Goal: Task Accomplishment & Management: Use online tool/utility

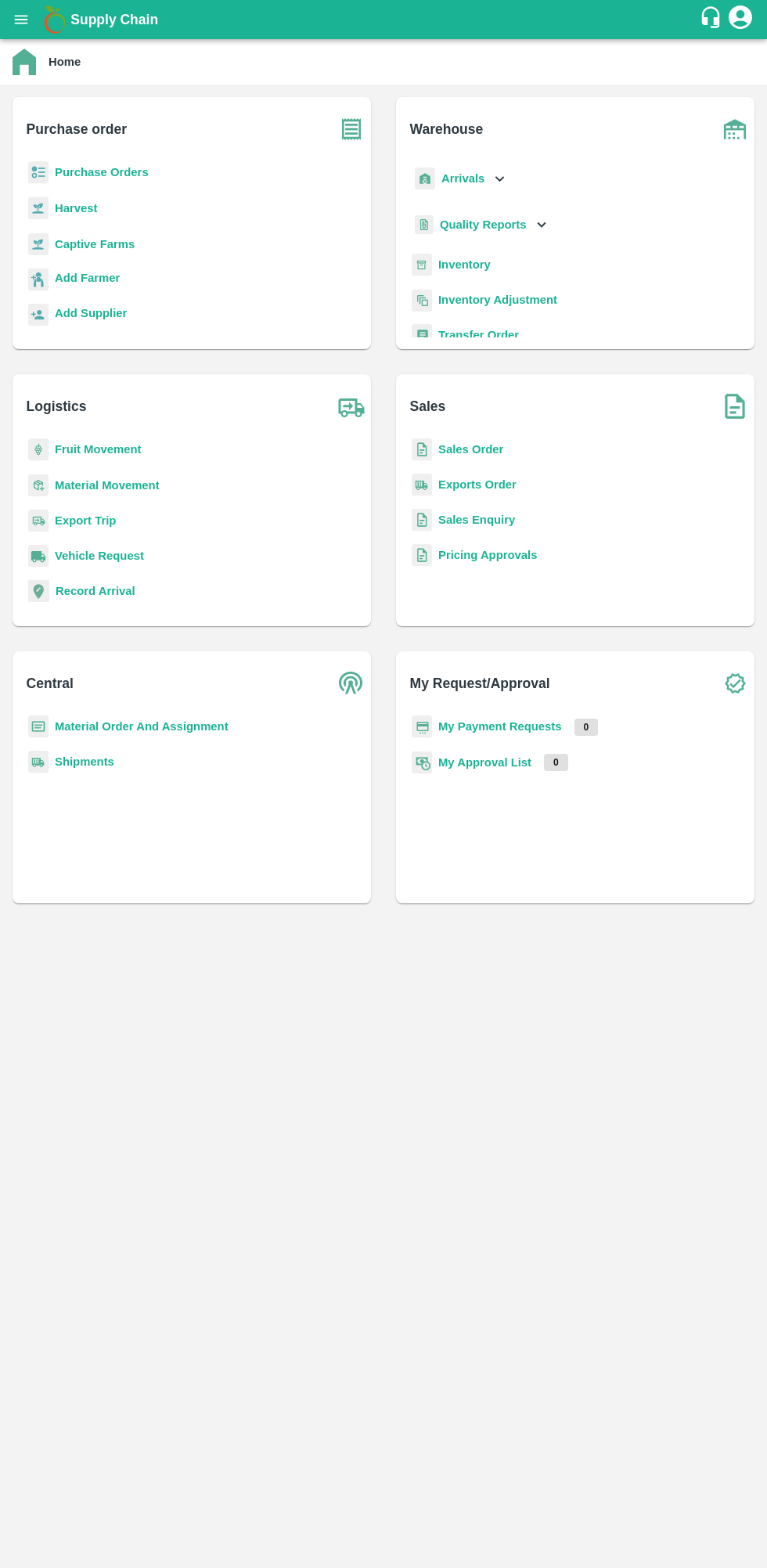
click at [497, 727] on b "My Payment Requests" at bounding box center [500, 727] width 123 height 13
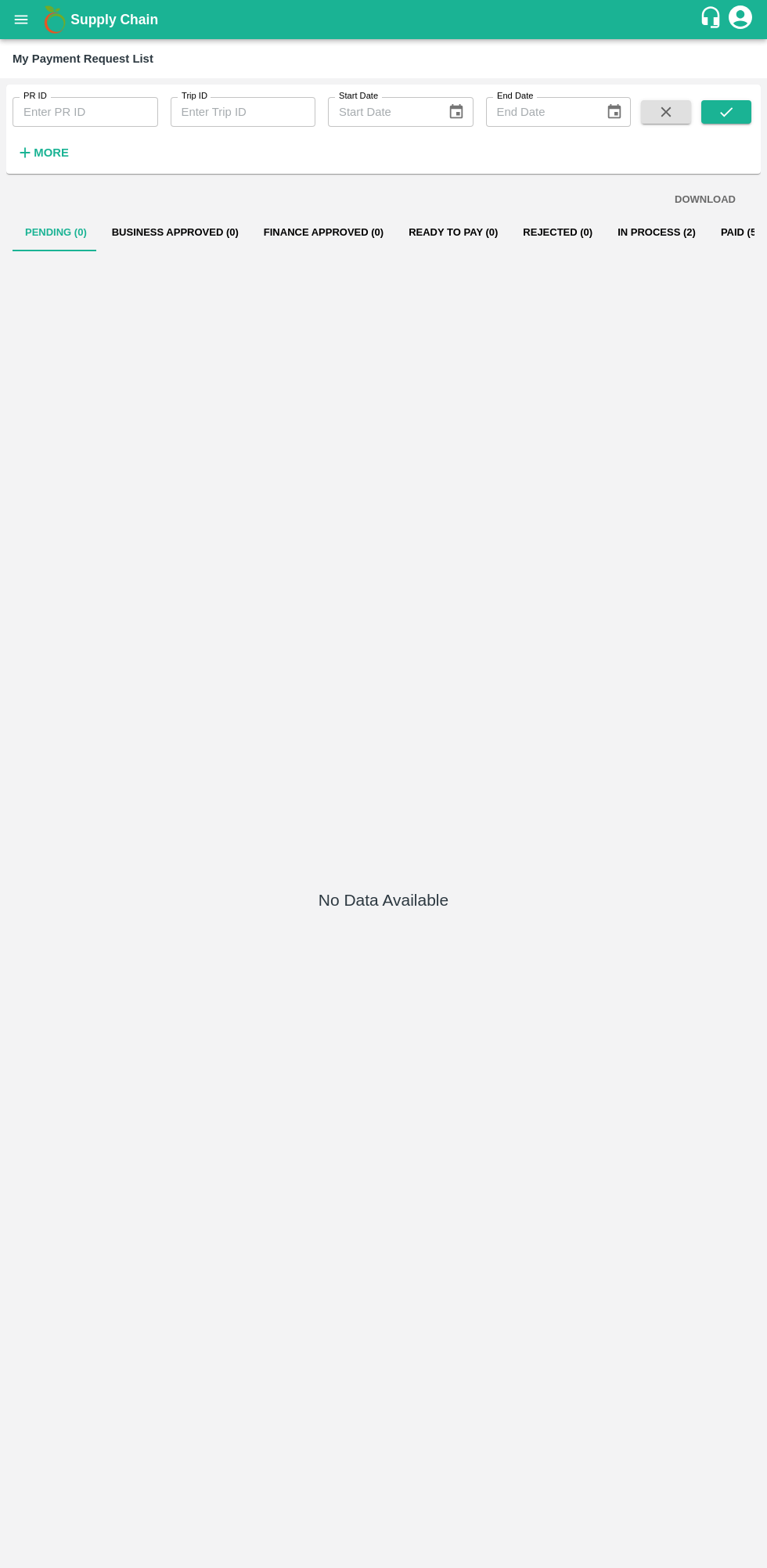
click at [13, 20] on icon "open drawer" at bounding box center [21, 19] width 17 height 17
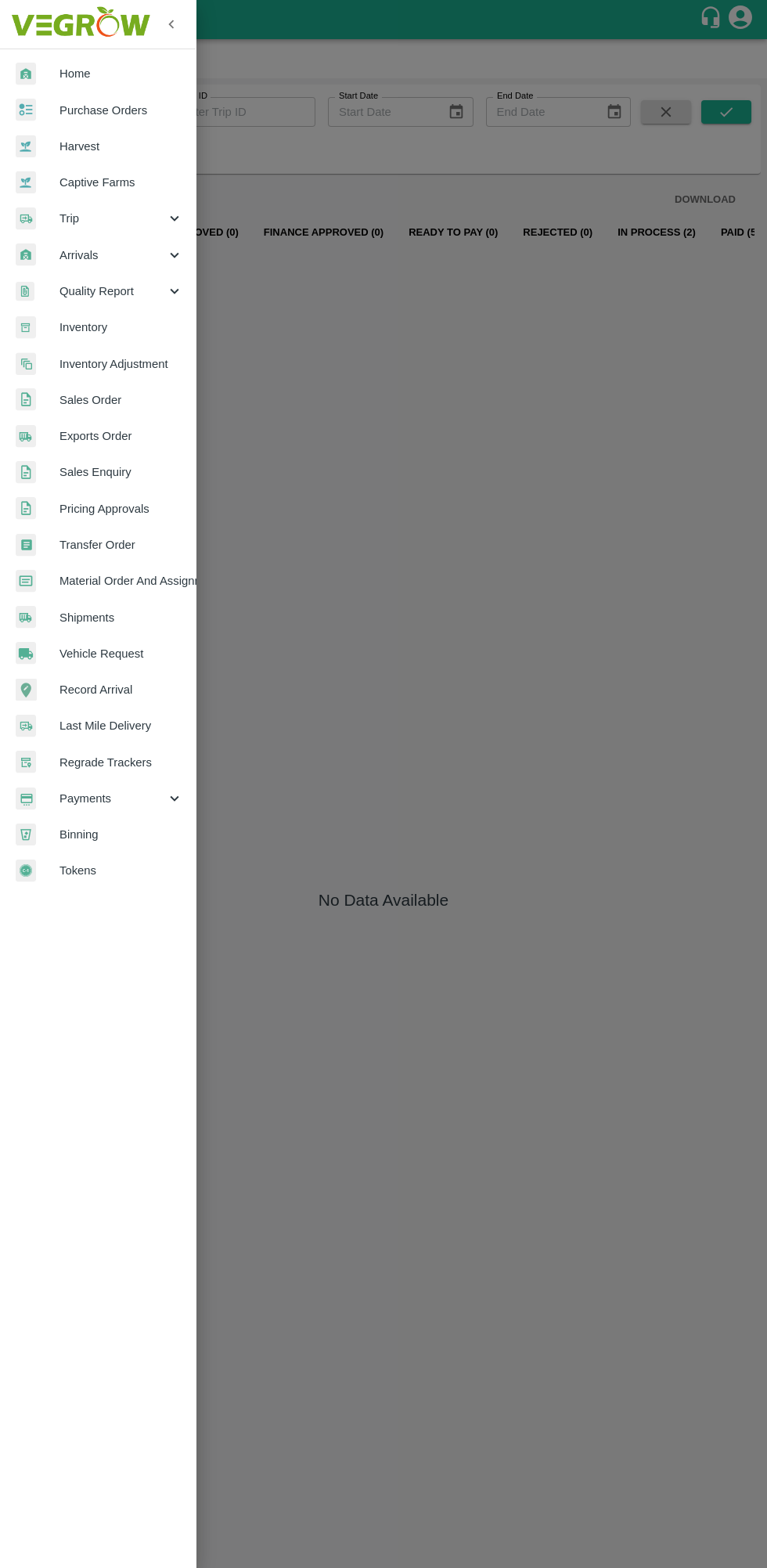
click at [57, 56] on link "Home" at bounding box center [98, 73] width 196 height 36
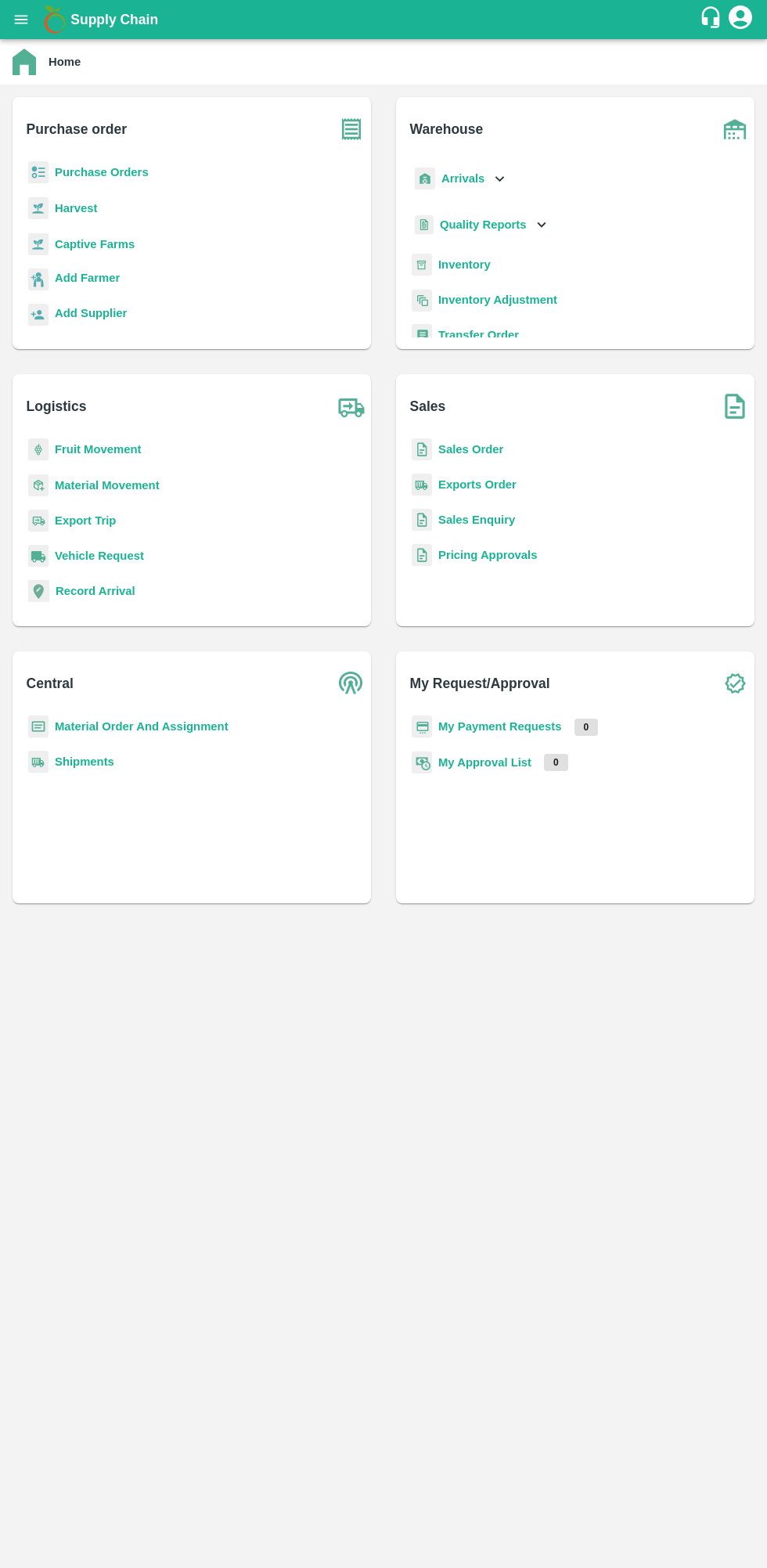
click at [80, 170] on b "Purchase Orders" at bounding box center [102, 173] width 94 height 13
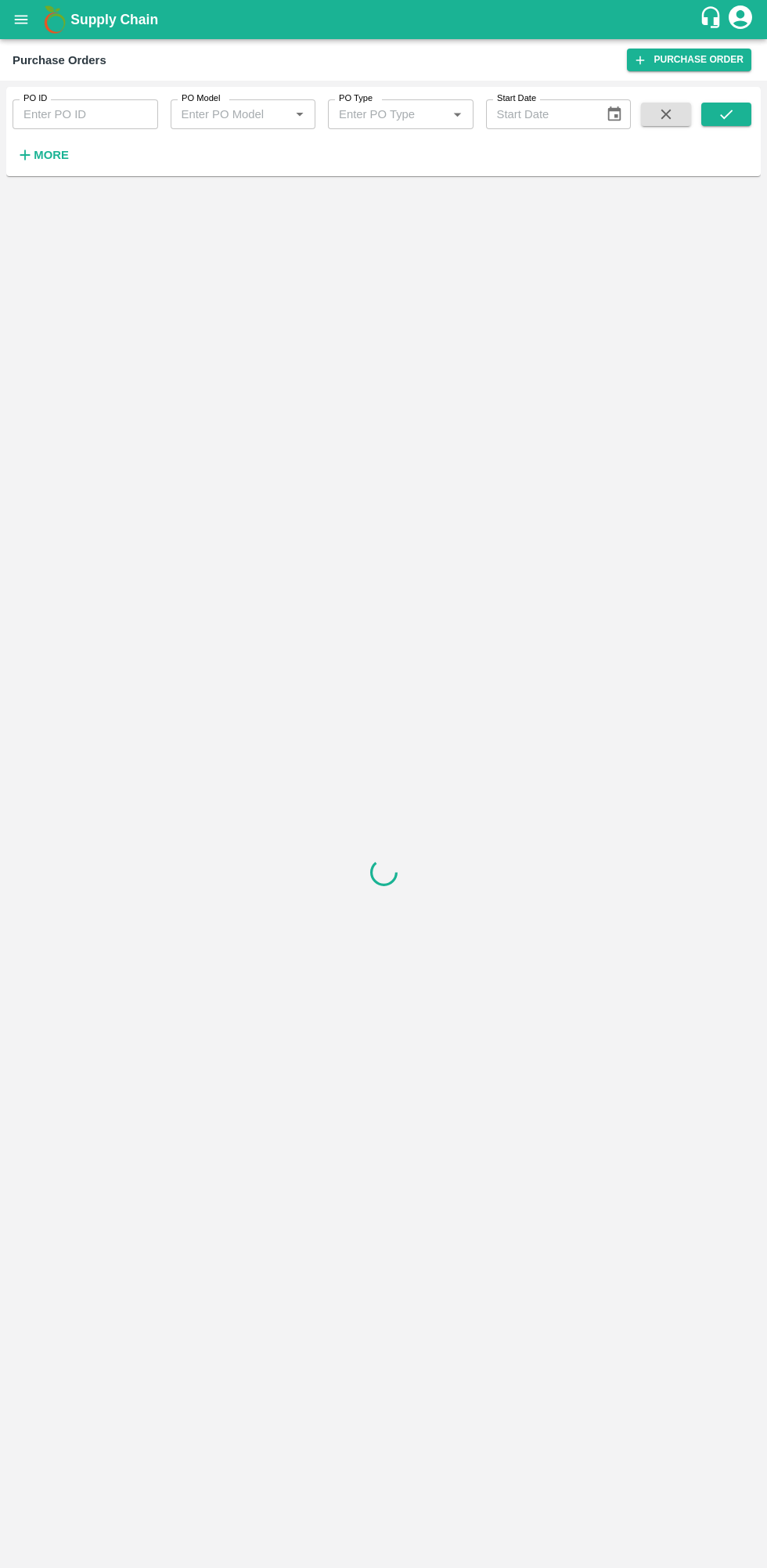
click at [40, 146] on h6 "More" at bounding box center [52, 155] width 35 height 20
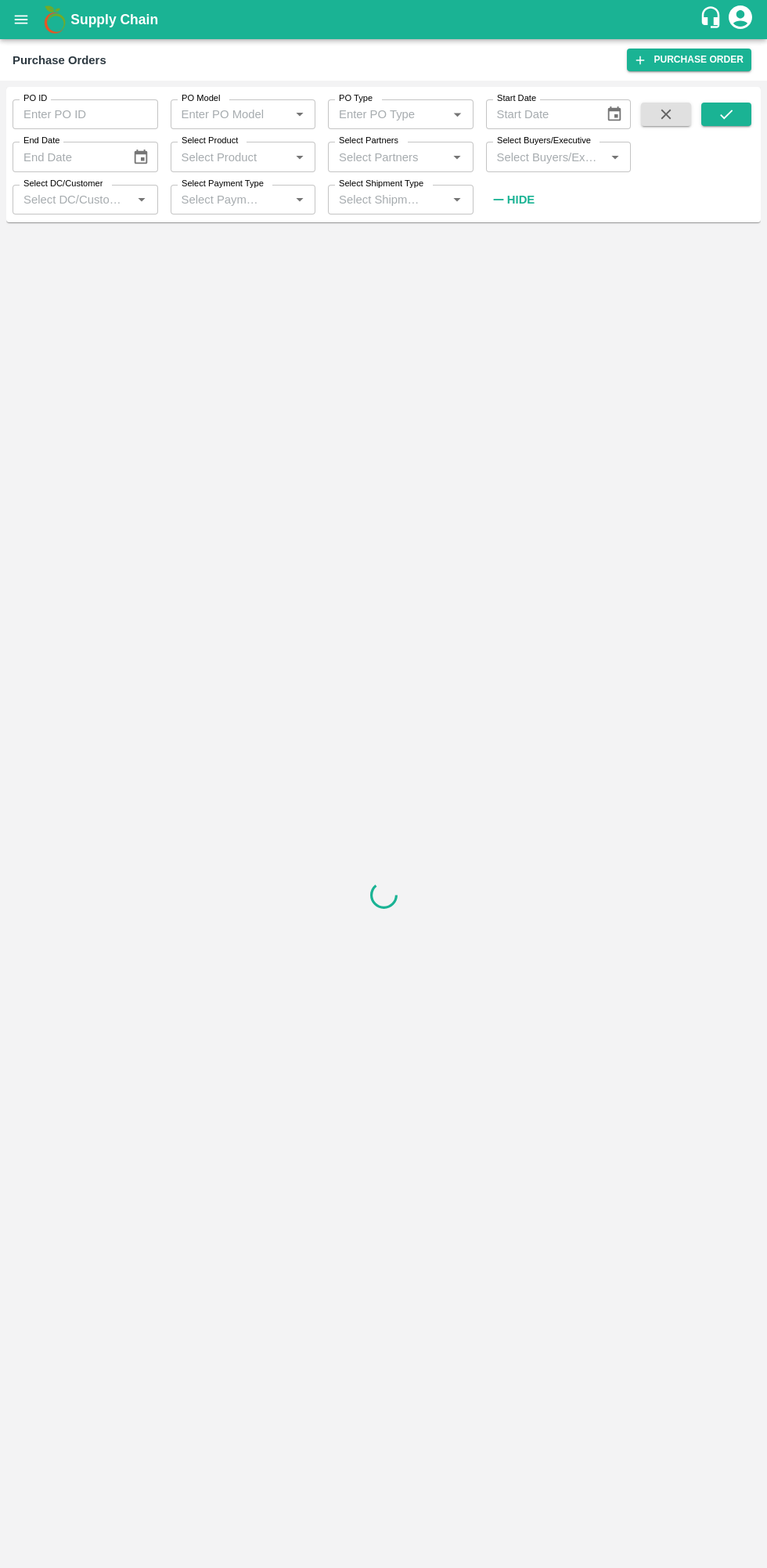
click at [568, 115] on input "Start Date" at bounding box center [540, 114] width 107 height 30
type input "DD/MM/YYYY"
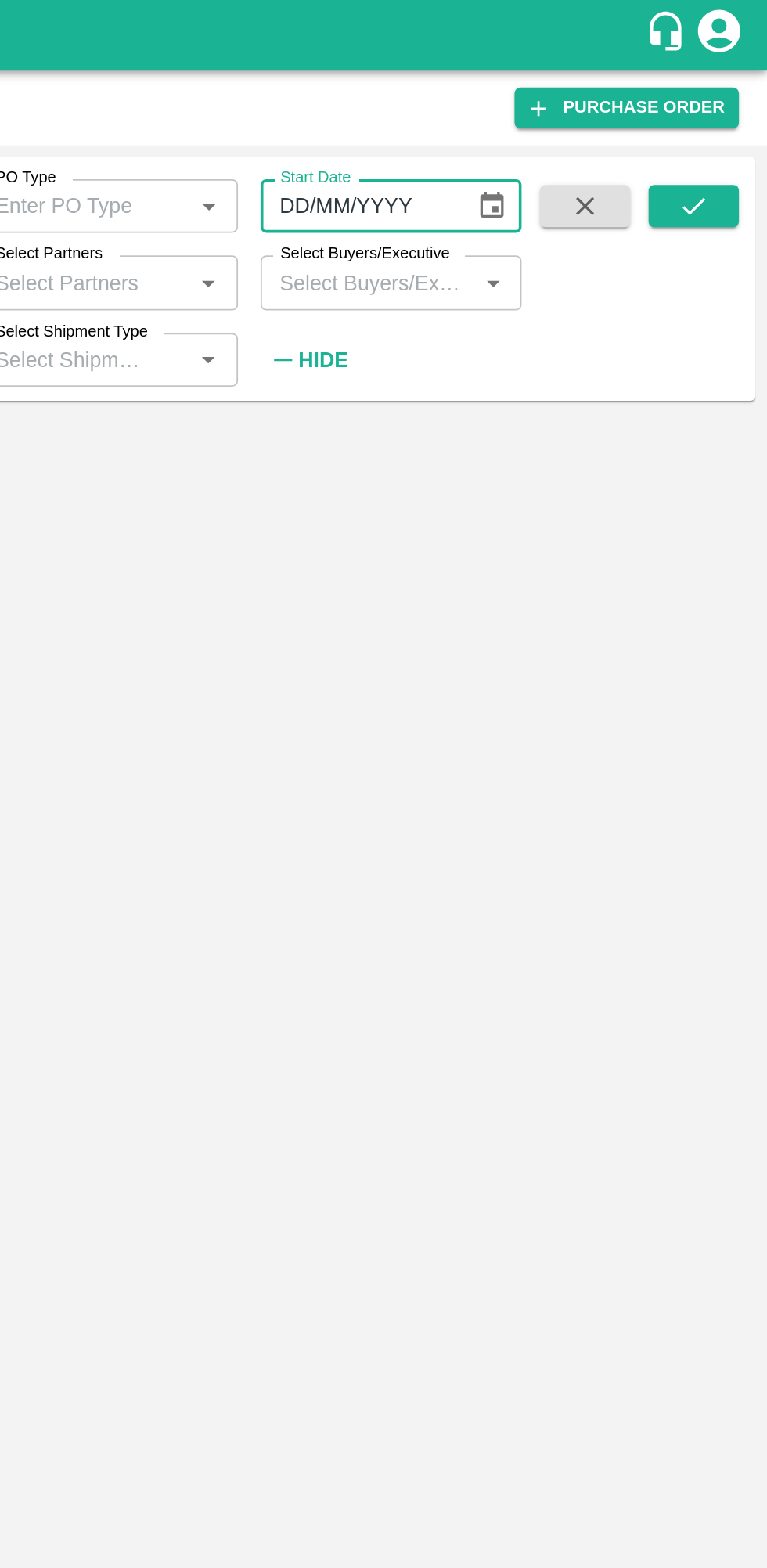
click at [567, 273] on div at bounding box center [384, 895] width 755 height 1333
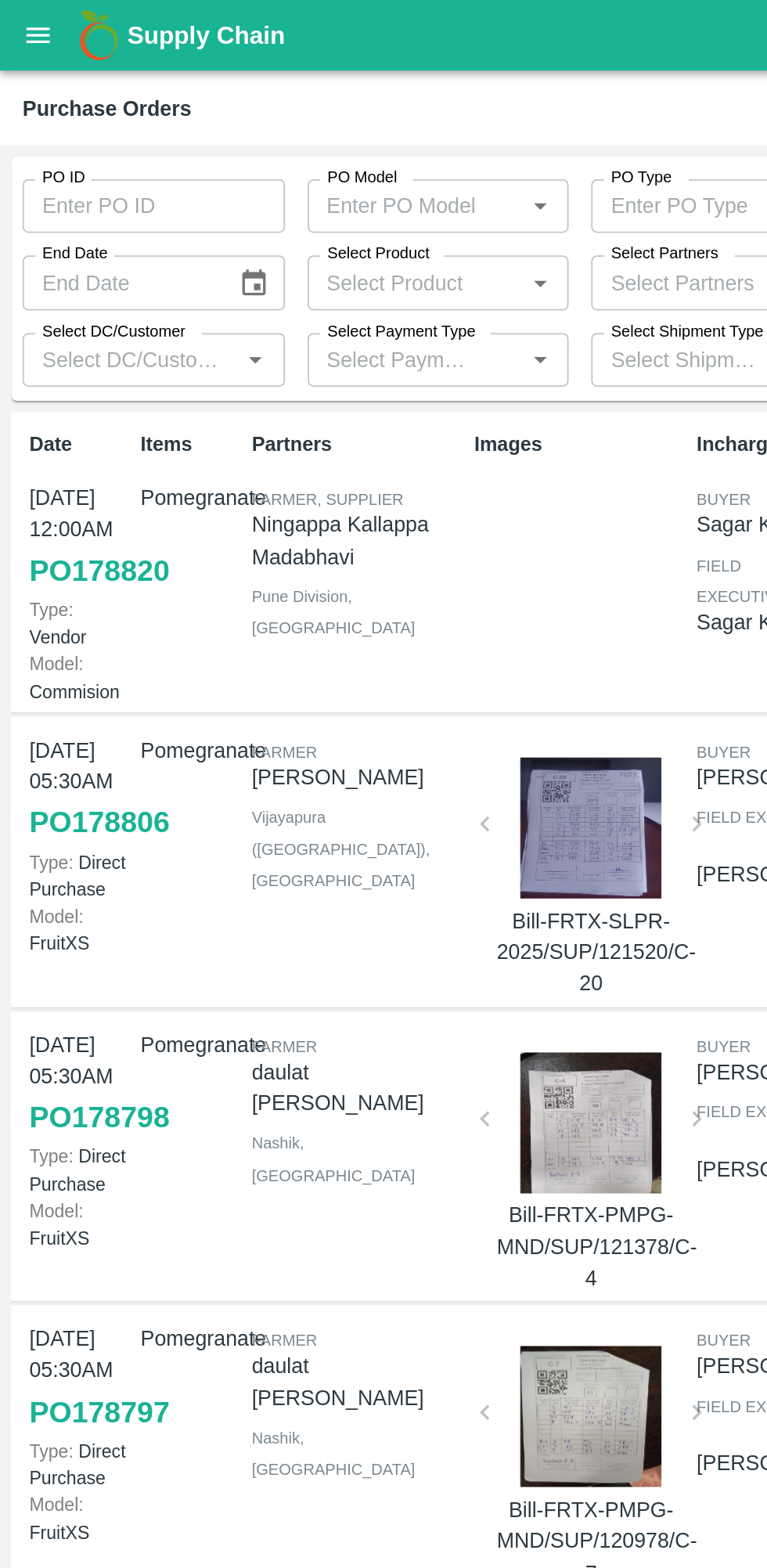
click at [16, 16] on icon "open drawer" at bounding box center [21, 19] width 17 height 17
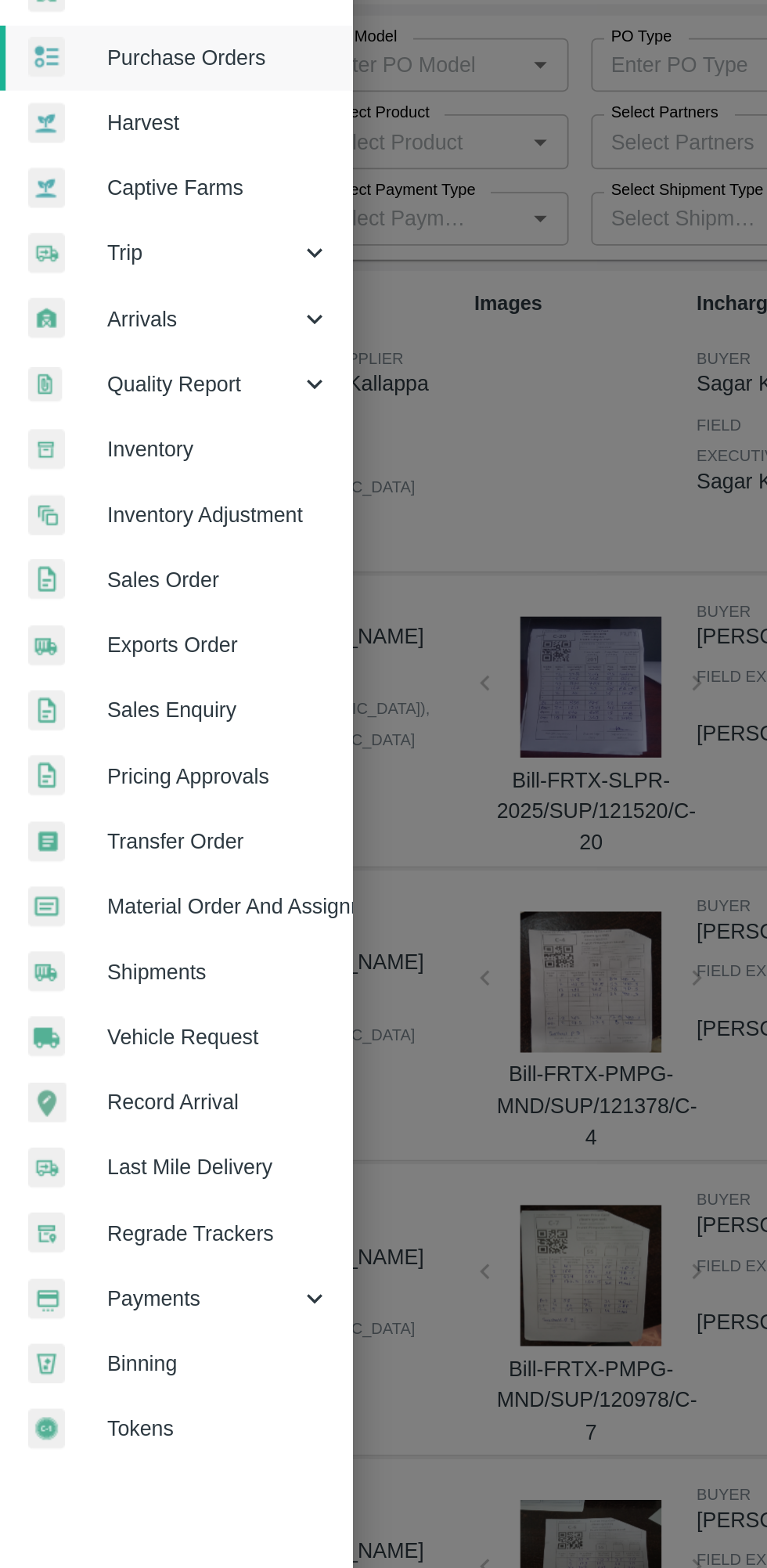
click at [94, 582] on span "Material Order And Assignment" at bounding box center [121, 580] width 123 height 17
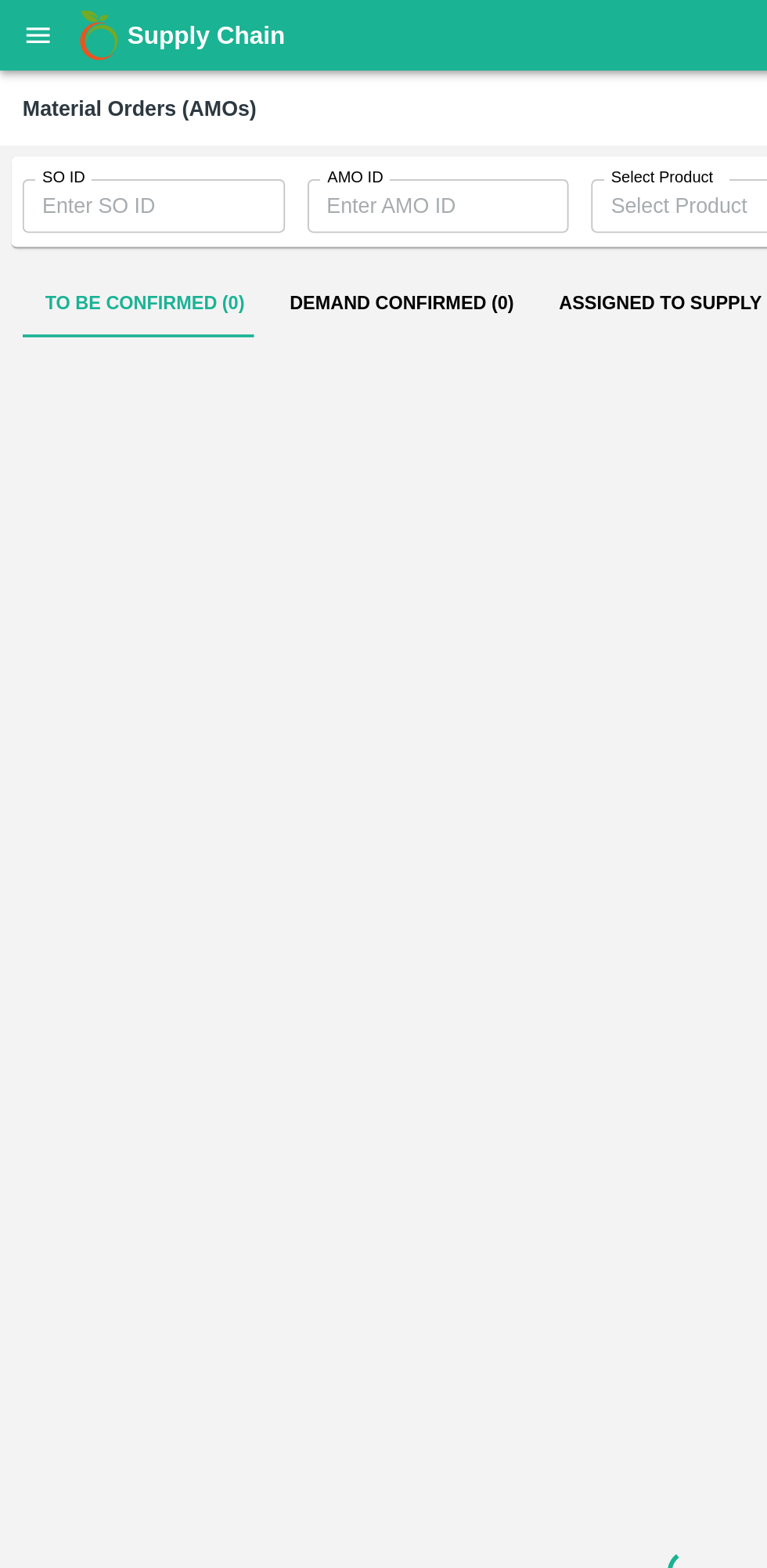
click at [68, 115] on input "SO ID" at bounding box center [85, 114] width 146 height 30
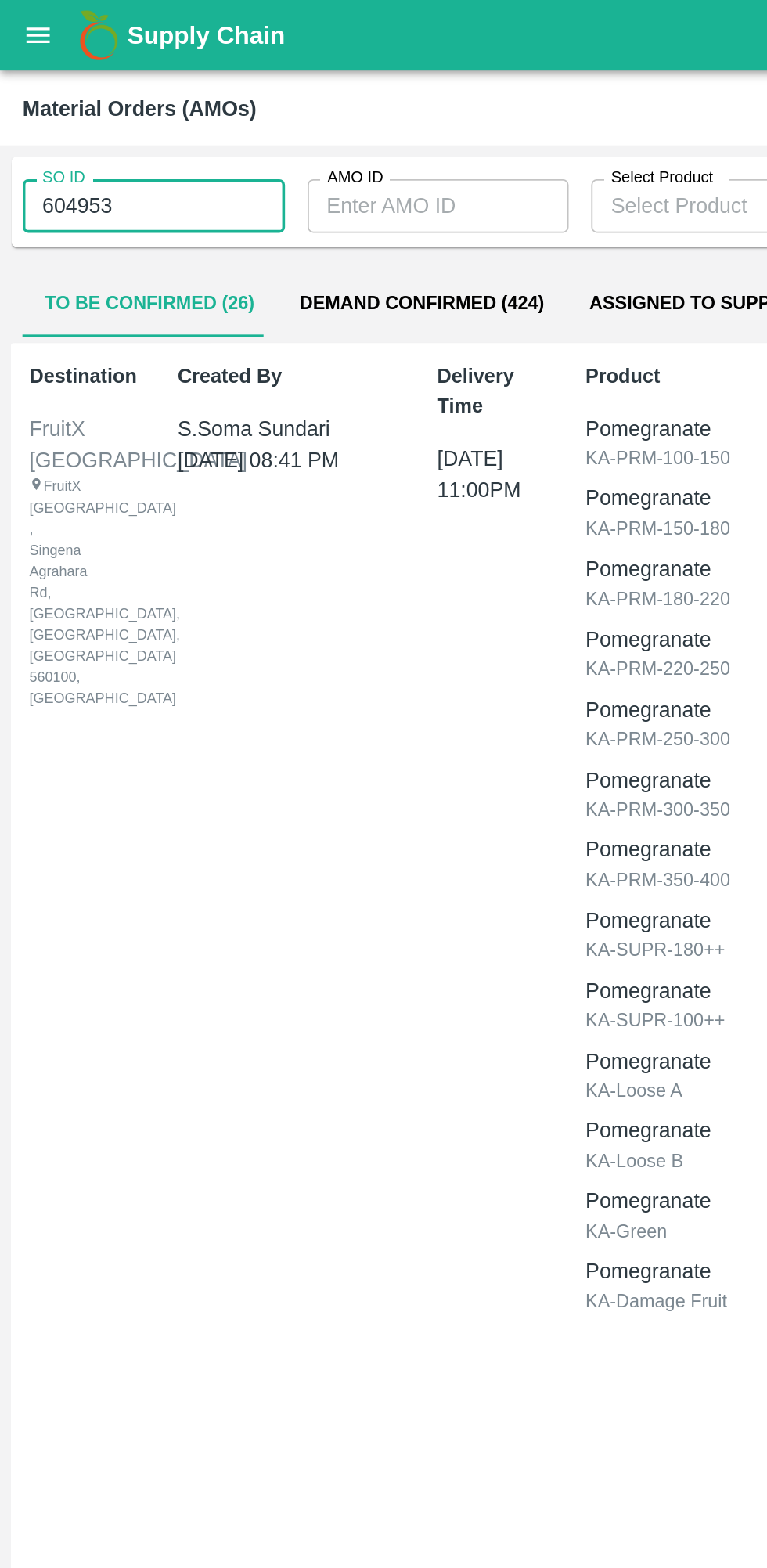
click at [97, 117] on input "604953" at bounding box center [85, 114] width 146 height 30
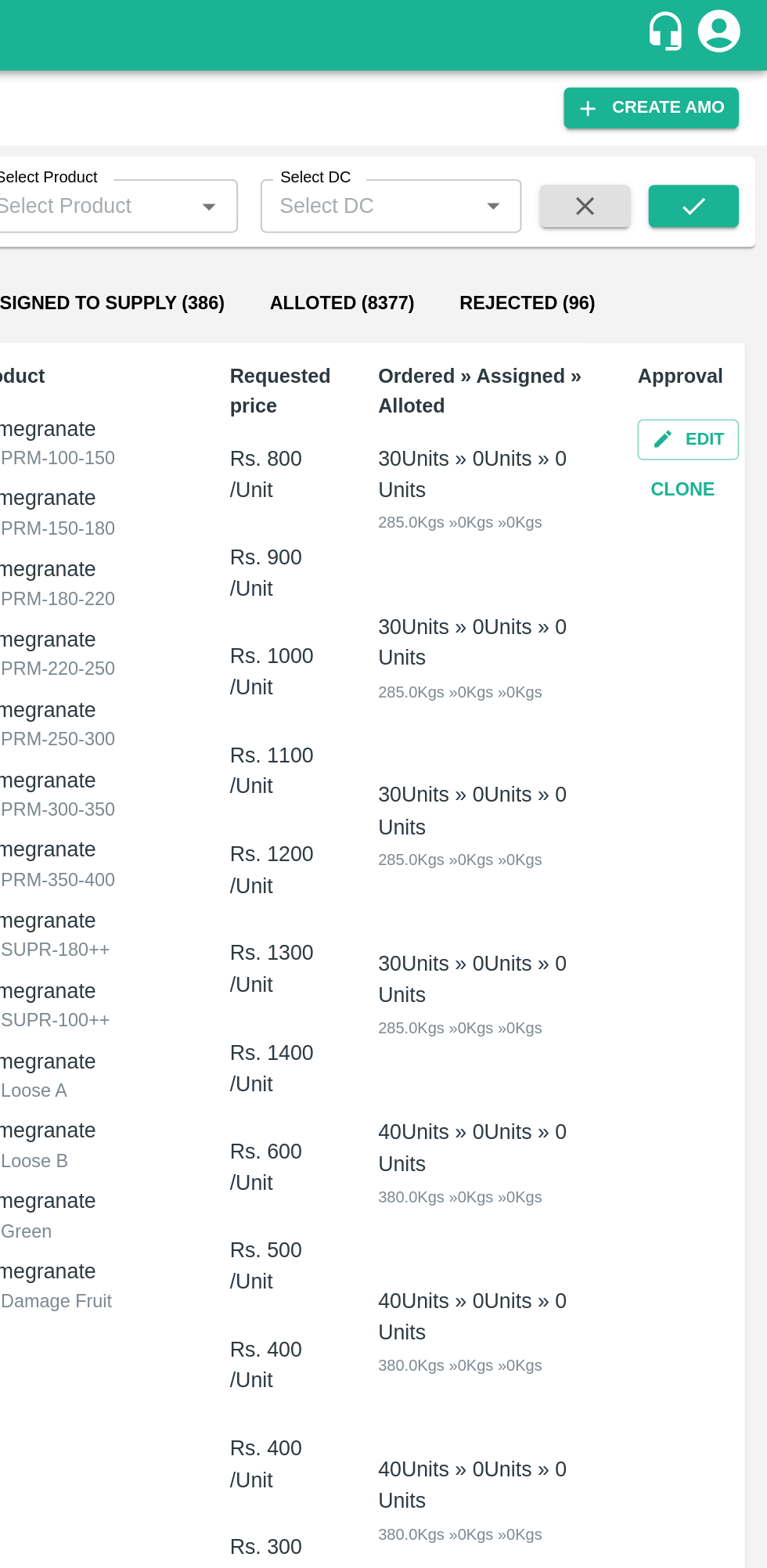
type input "605943"
click at [720, 105] on button "submit" at bounding box center [727, 114] width 50 height 23
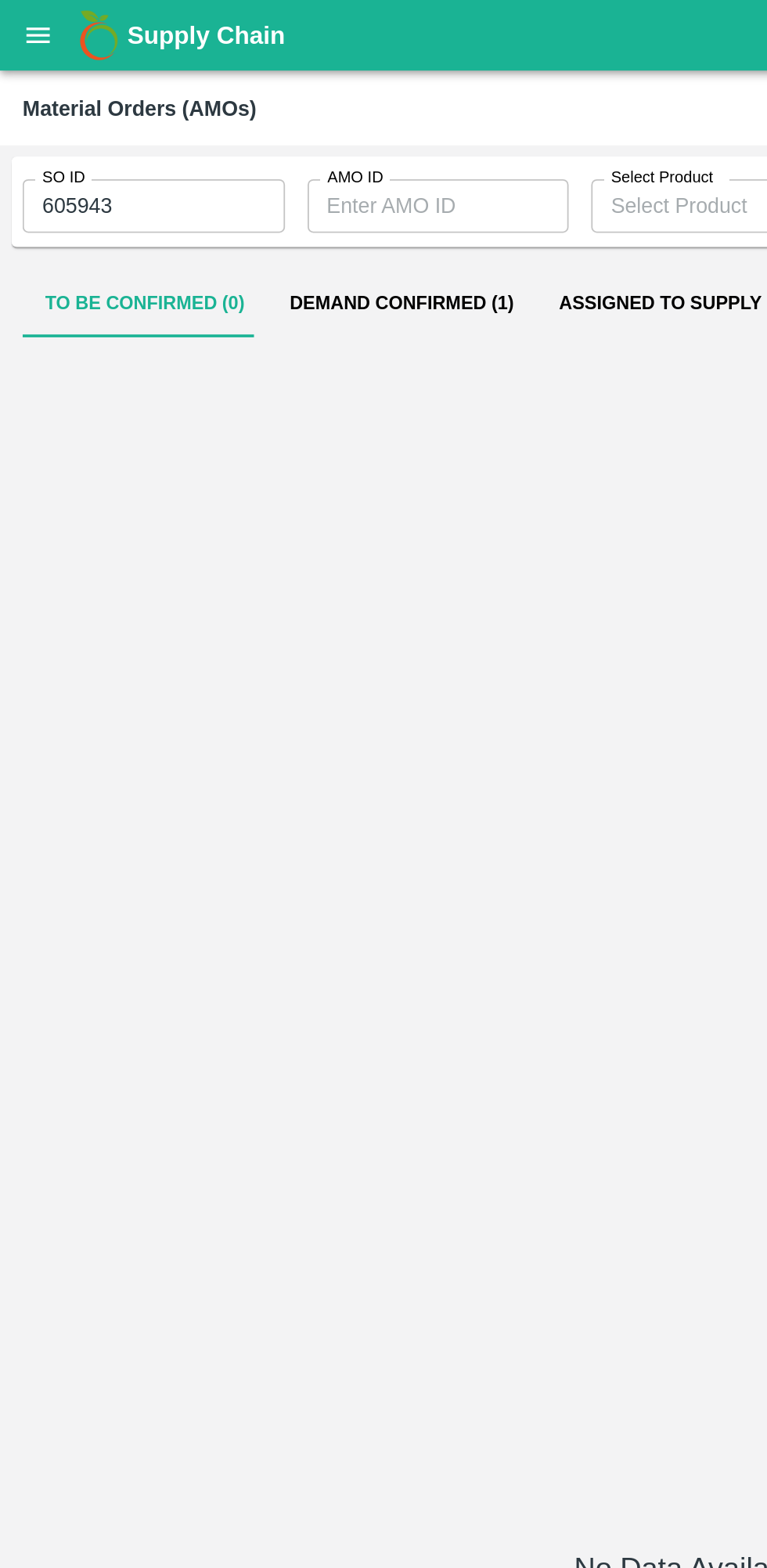
click at [211, 173] on button "Demand Confirmed (1)" at bounding box center [222, 168] width 149 height 38
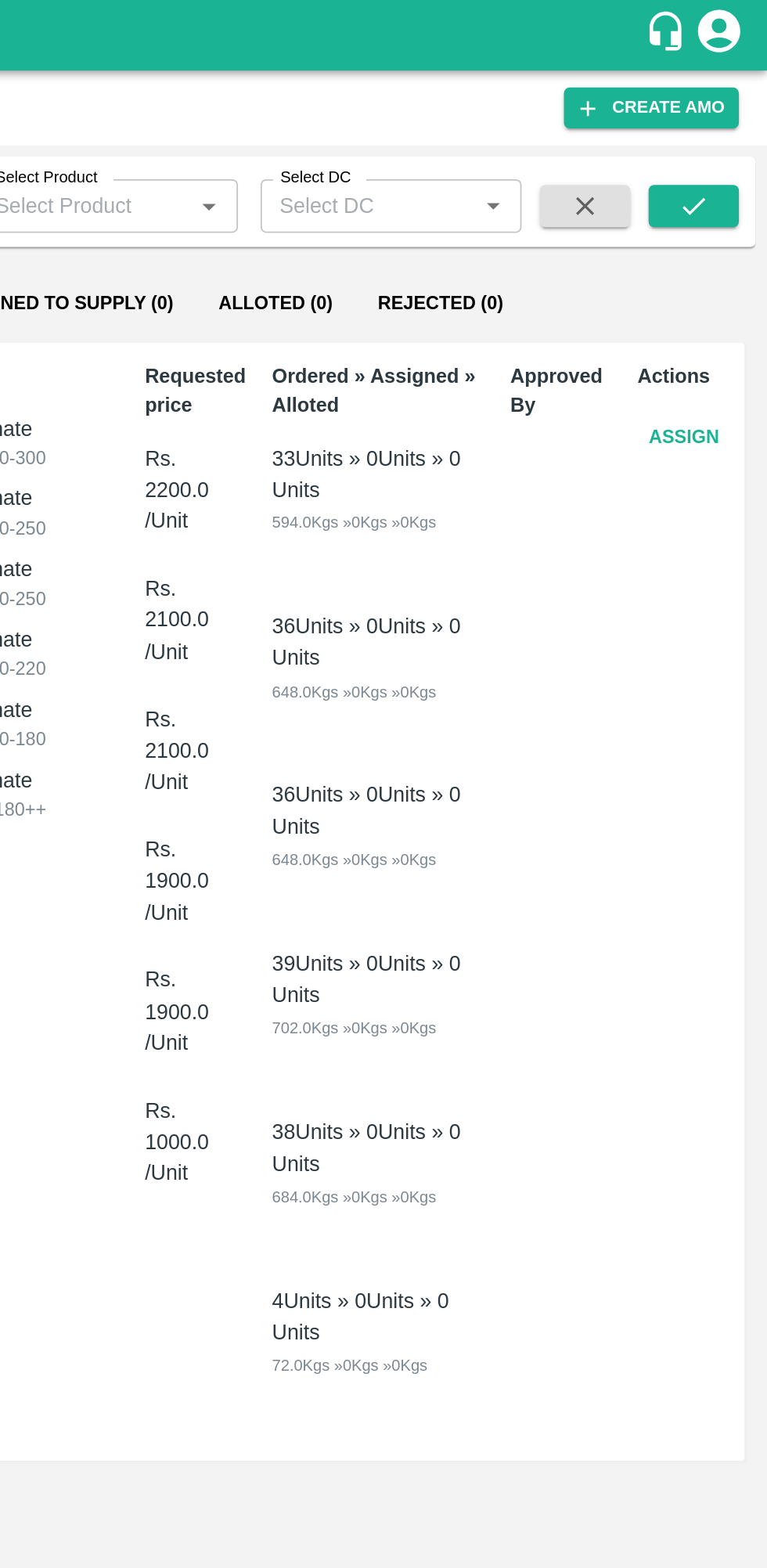
click at [721, 252] on button "Assign" at bounding box center [721, 243] width 52 height 27
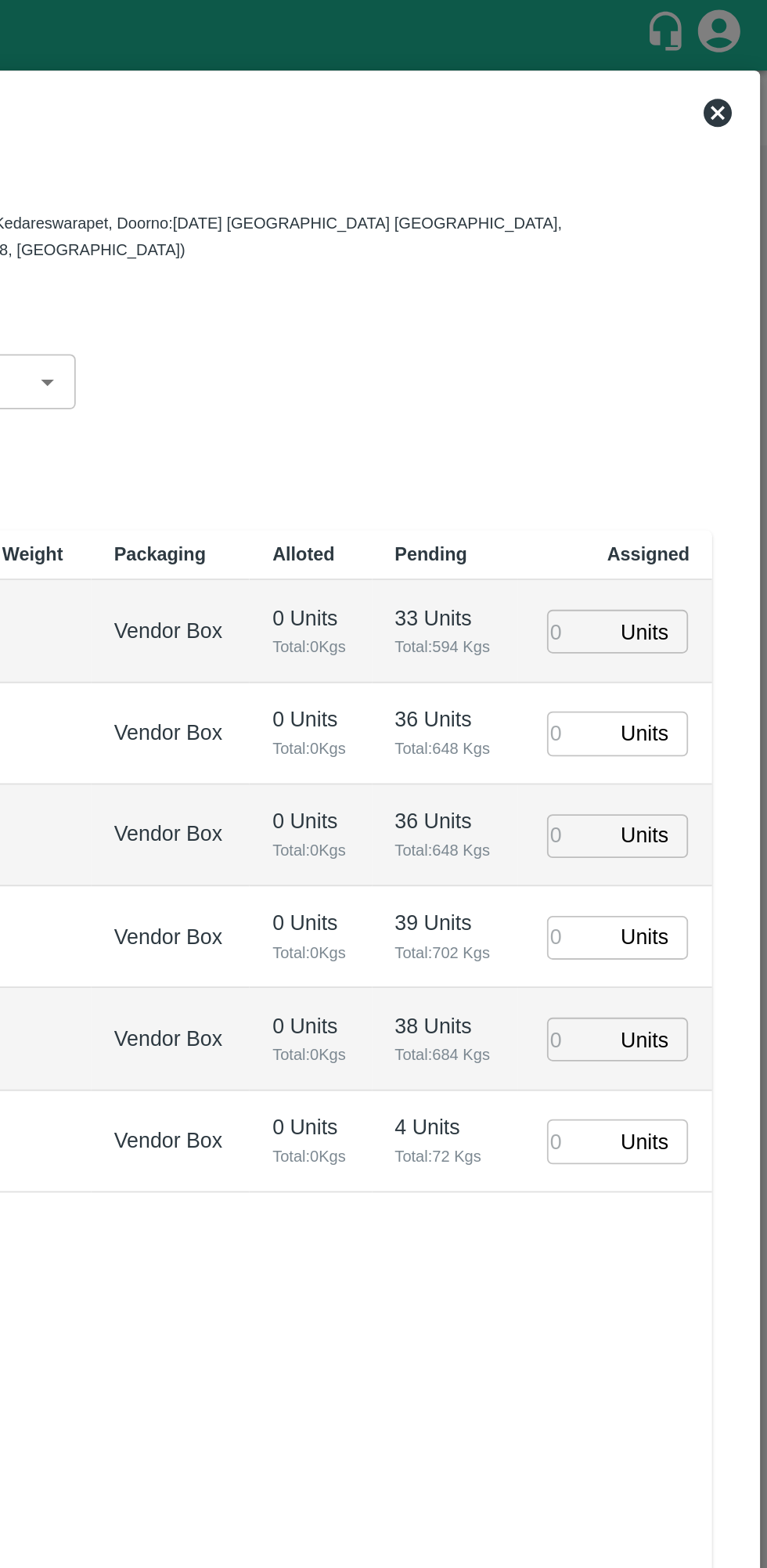
type input "[DATE] 12:00 AM"
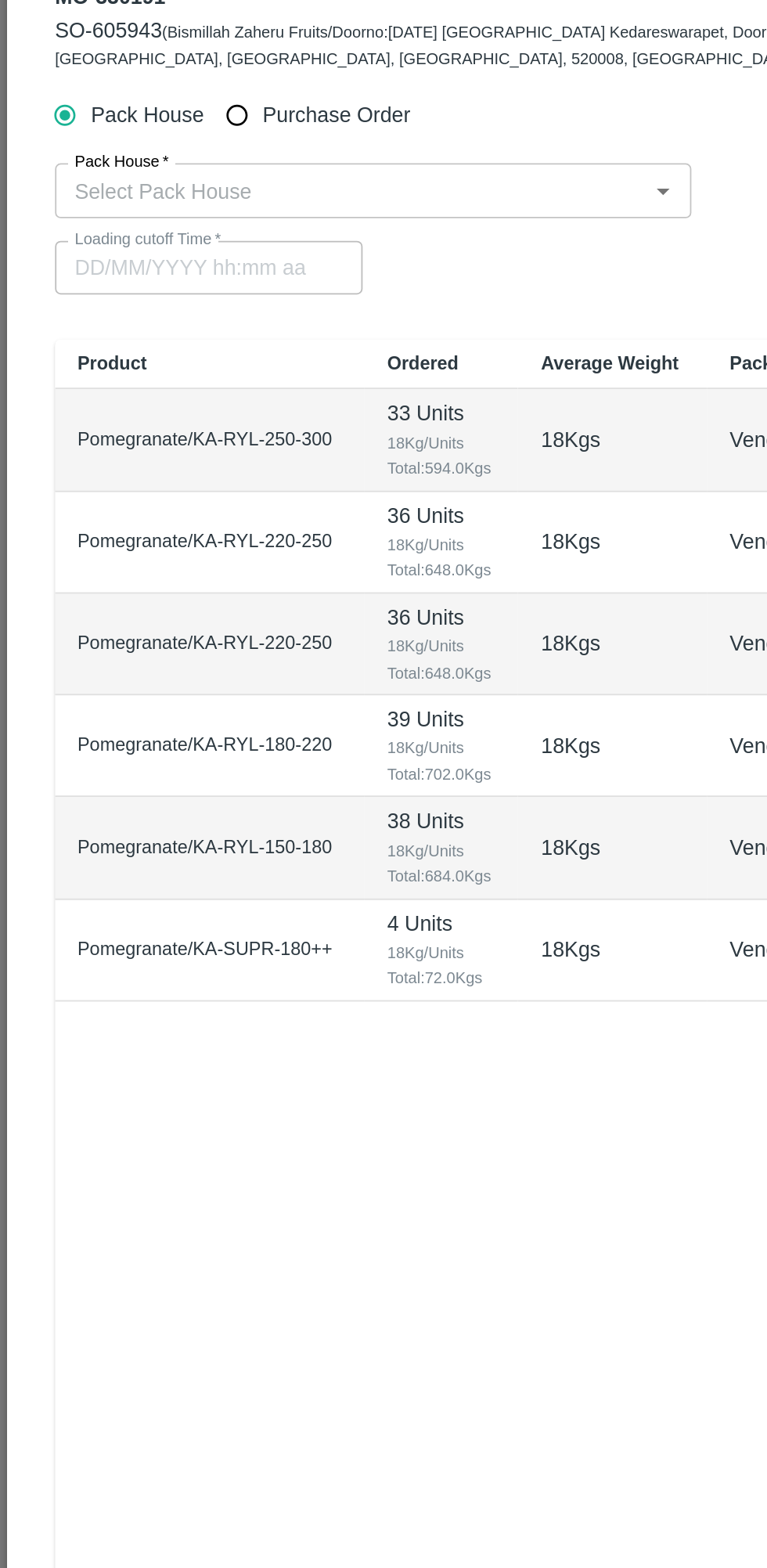
click at [144, 168] on input "Purchase Order" at bounding box center [132, 170] width 29 height 29
radio input "true"
click at [190, 206] on input "PO   *" at bounding box center [365, 211] width 658 height 20
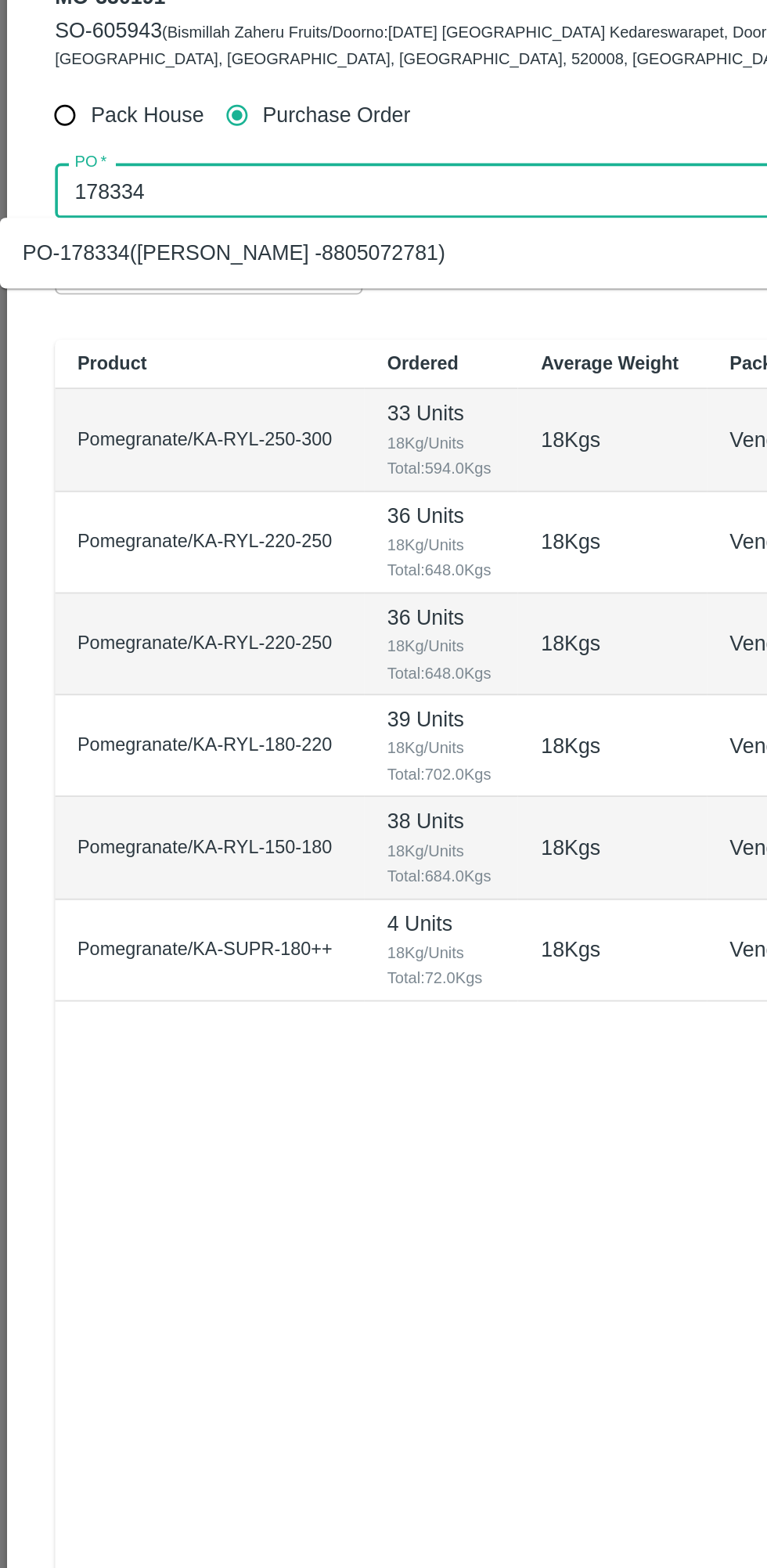
click at [167, 241] on div "PO-178334([PERSON_NAME] -8805072781)" at bounding box center [130, 246] width 235 height 17
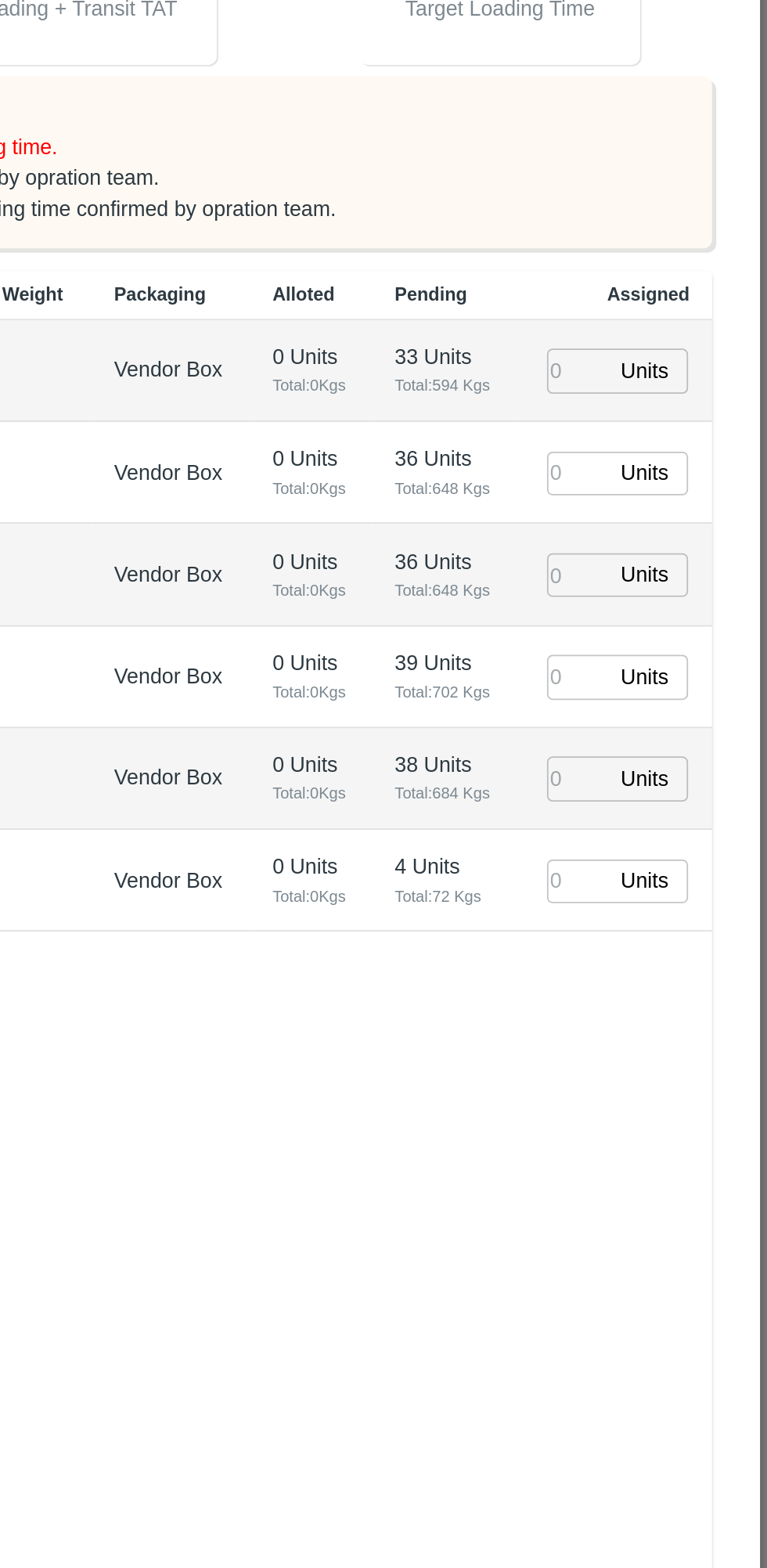
type input "PO-178334([PERSON_NAME] -8805072781)"
click at [660, 560] on input "number" at bounding box center [662, 563] width 35 height 24
click at [660, 569] on input "number" at bounding box center [662, 563] width 35 height 24
type input "35"
type input "33"
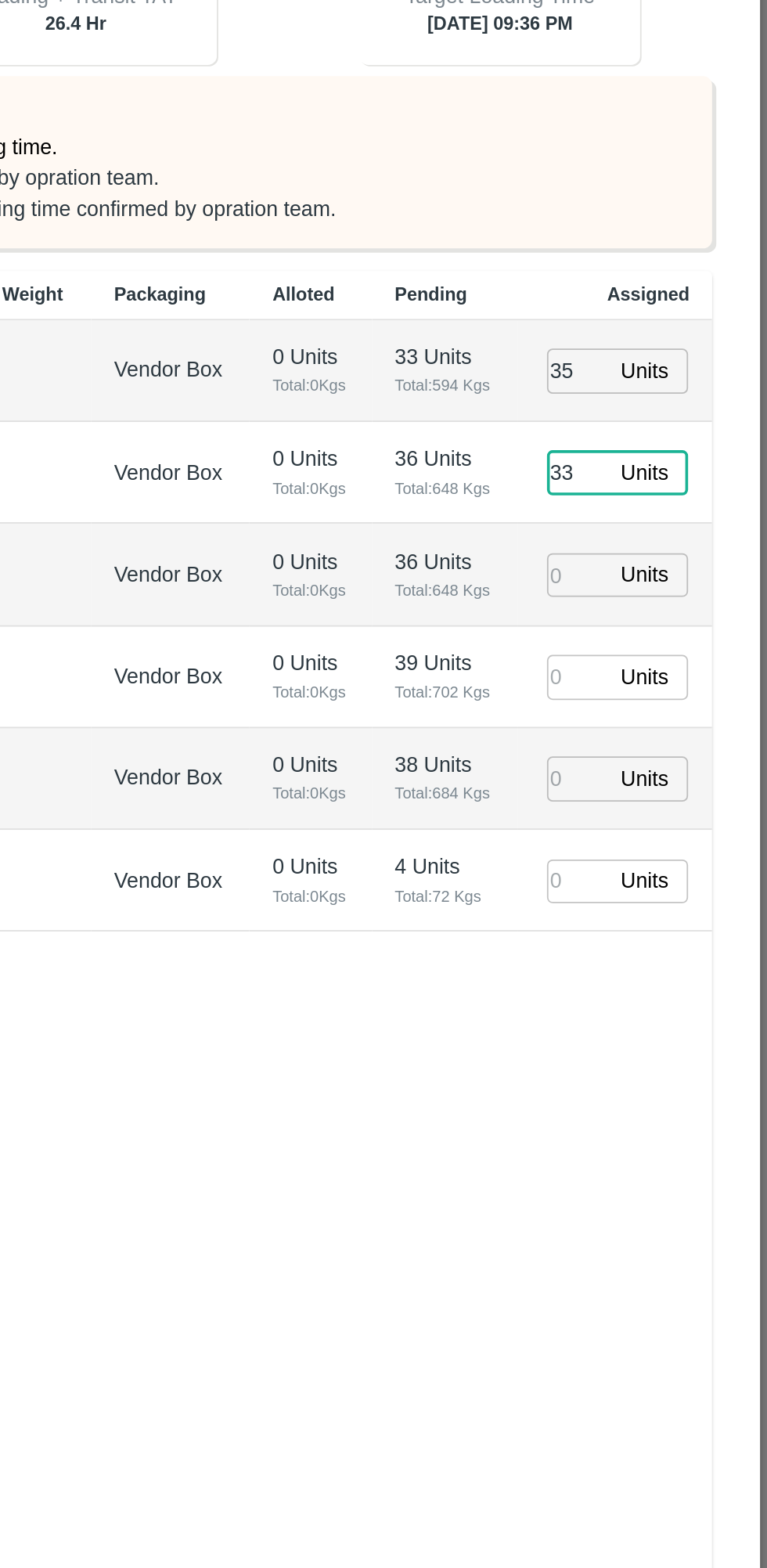
type input "[DATE] 09:36 PM"
type input "33"
type input "22"
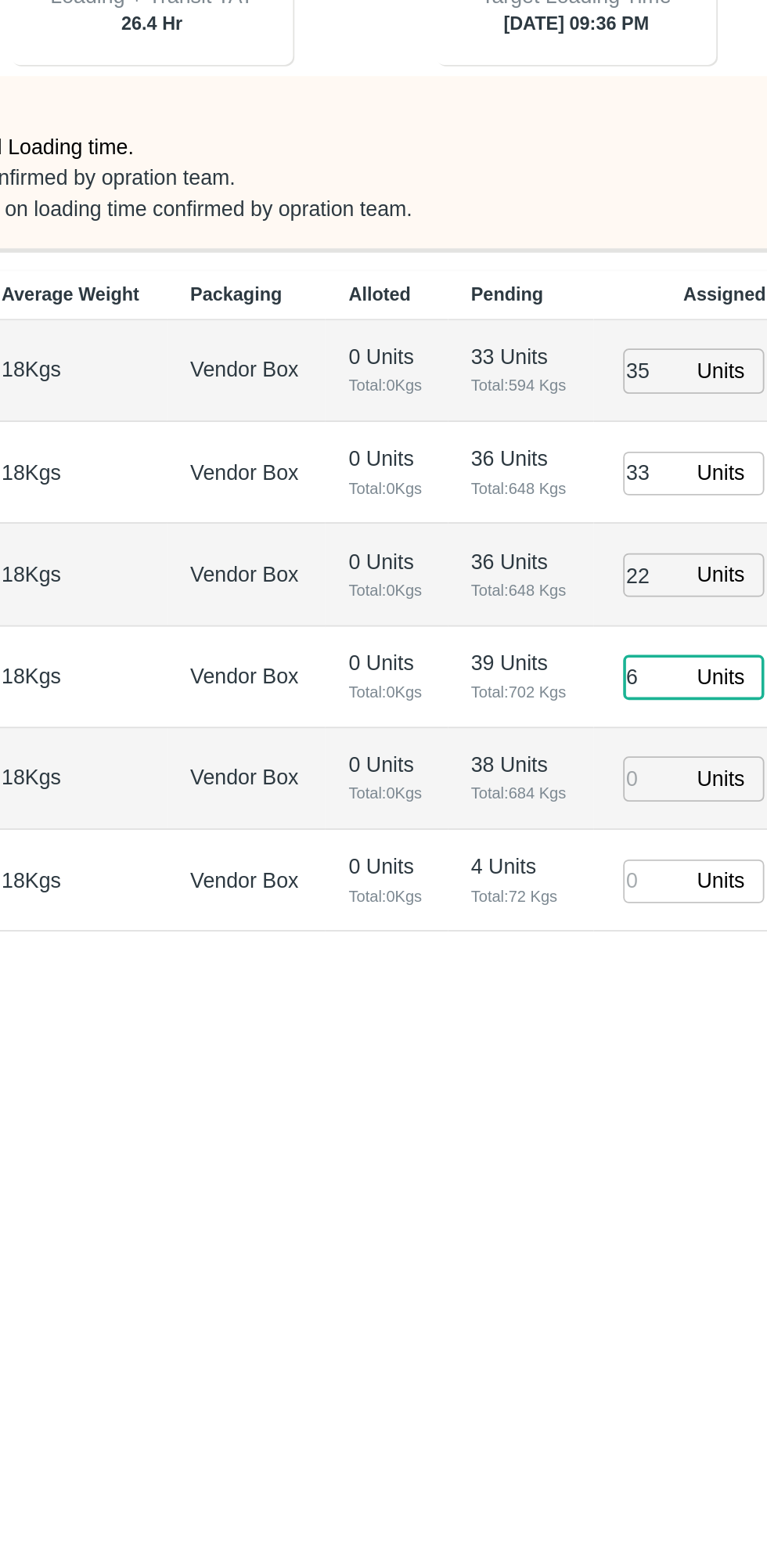
click at [663, 731] on input "6" at bounding box center [662, 733] width 35 height 24
type input "0"
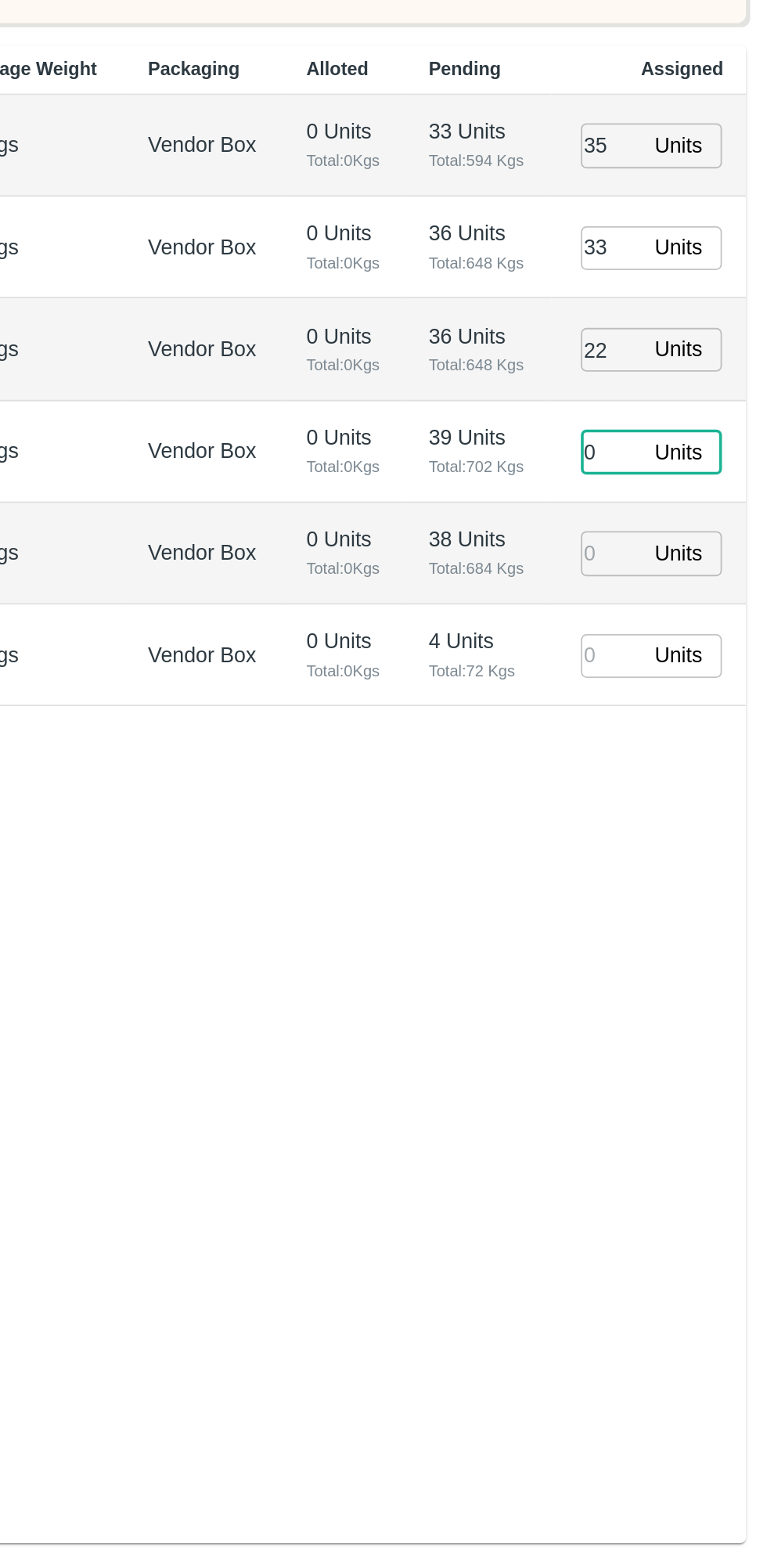
click at [662, 784] on input "number" at bounding box center [662, 790] width 35 height 24
type input "35"
click at [661, 736] on input "0" at bounding box center [662, 733] width 35 height 24
type input "[DATE] 07:36 PM"
type input "033"
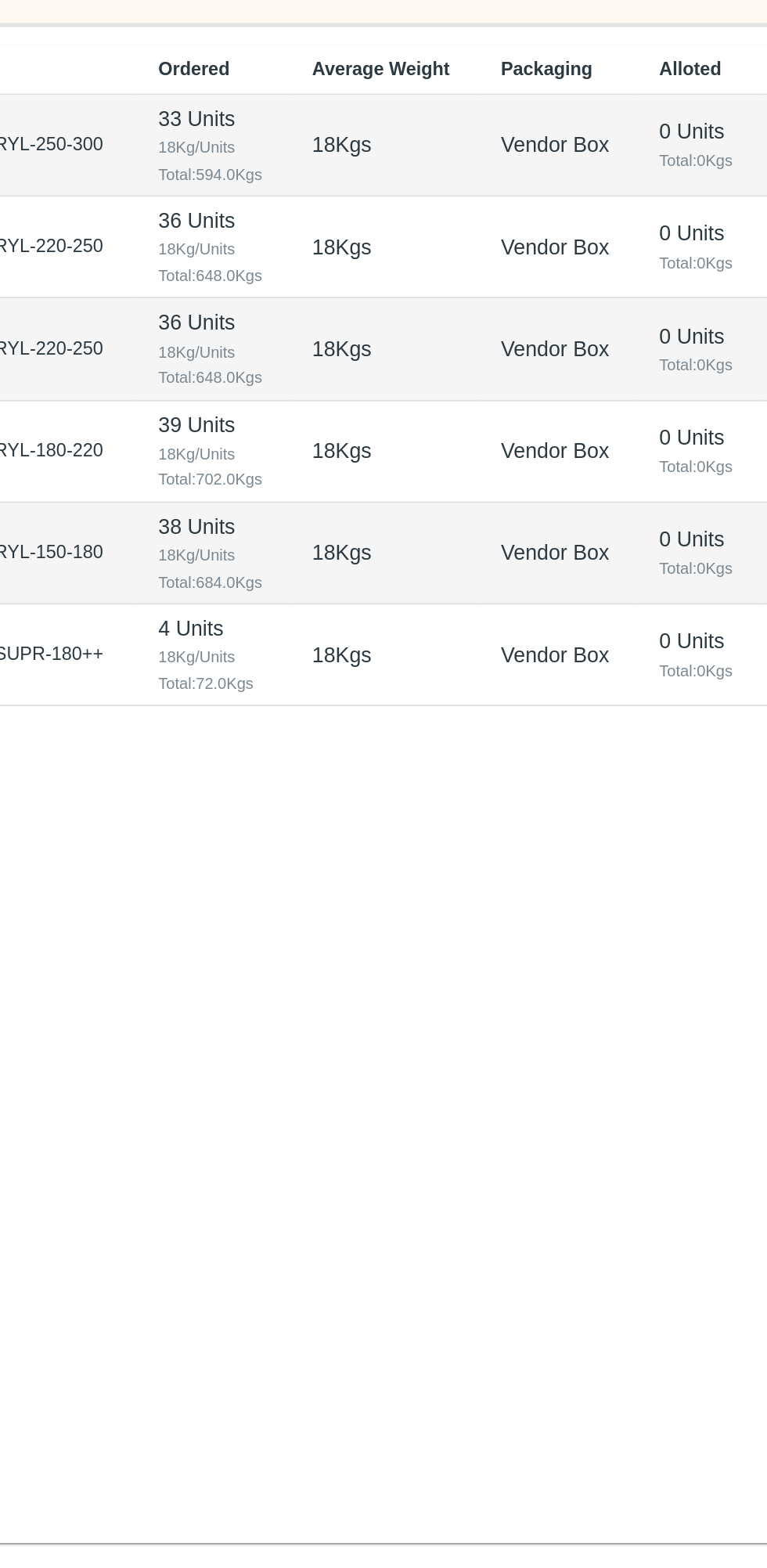
type input "[DATE] 08:36 PM"
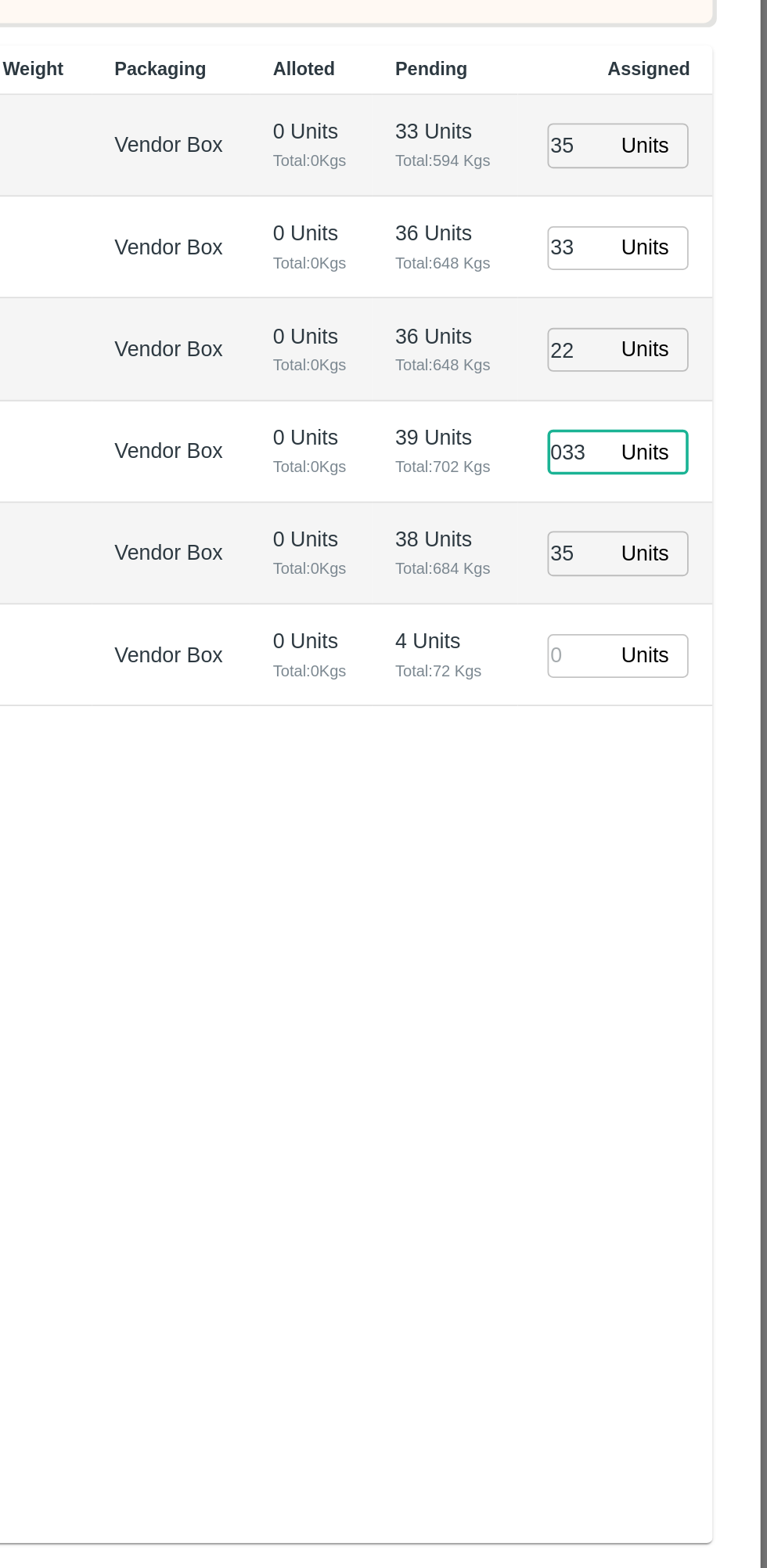
type input "033"
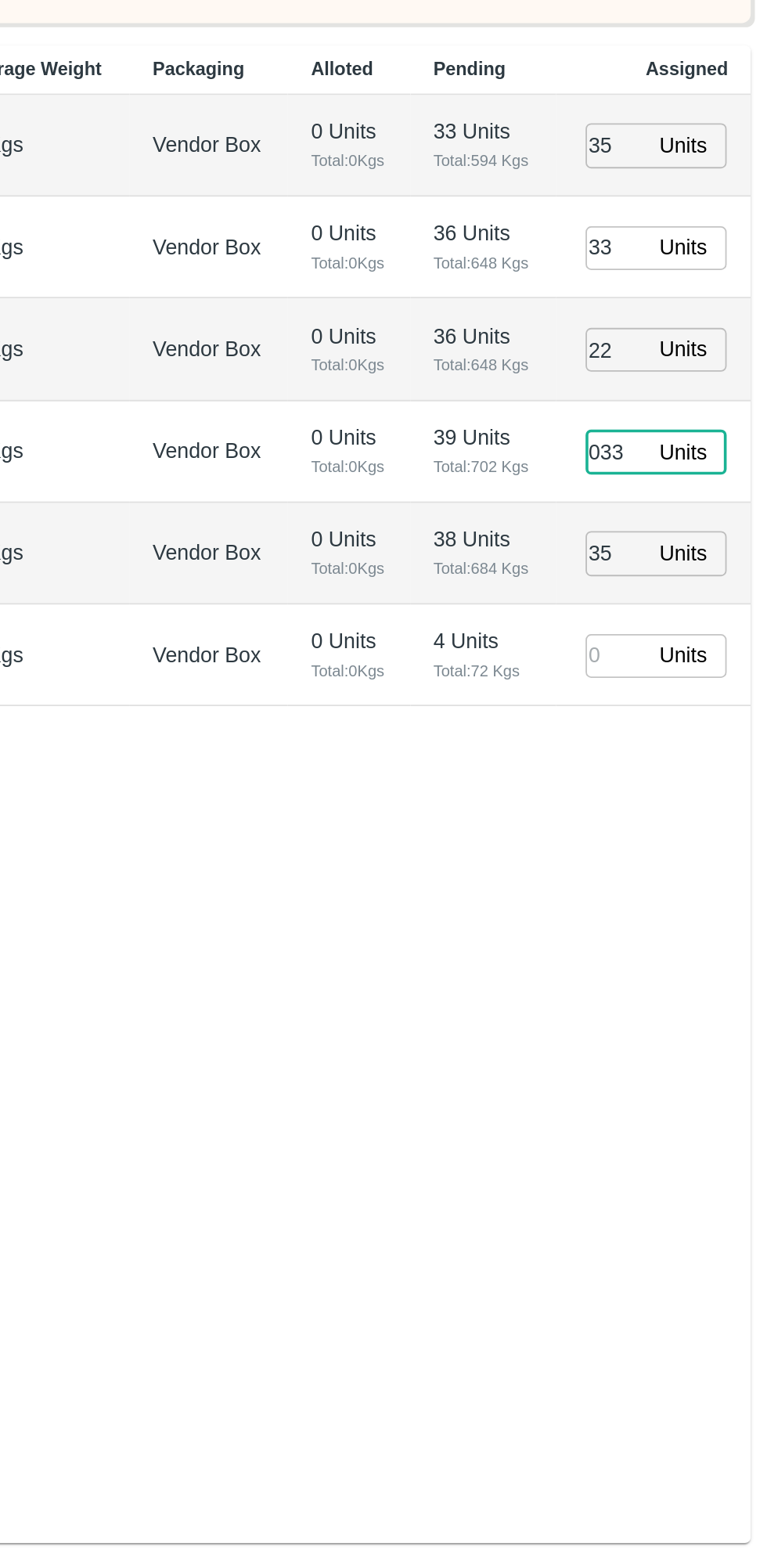
click at [663, 626] on input "33" at bounding box center [662, 620] width 35 height 24
type input "0"
type input "[DATE] 07:36 PM"
type input "0"
click at [666, 568] on input "35" at bounding box center [662, 563] width 35 height 24
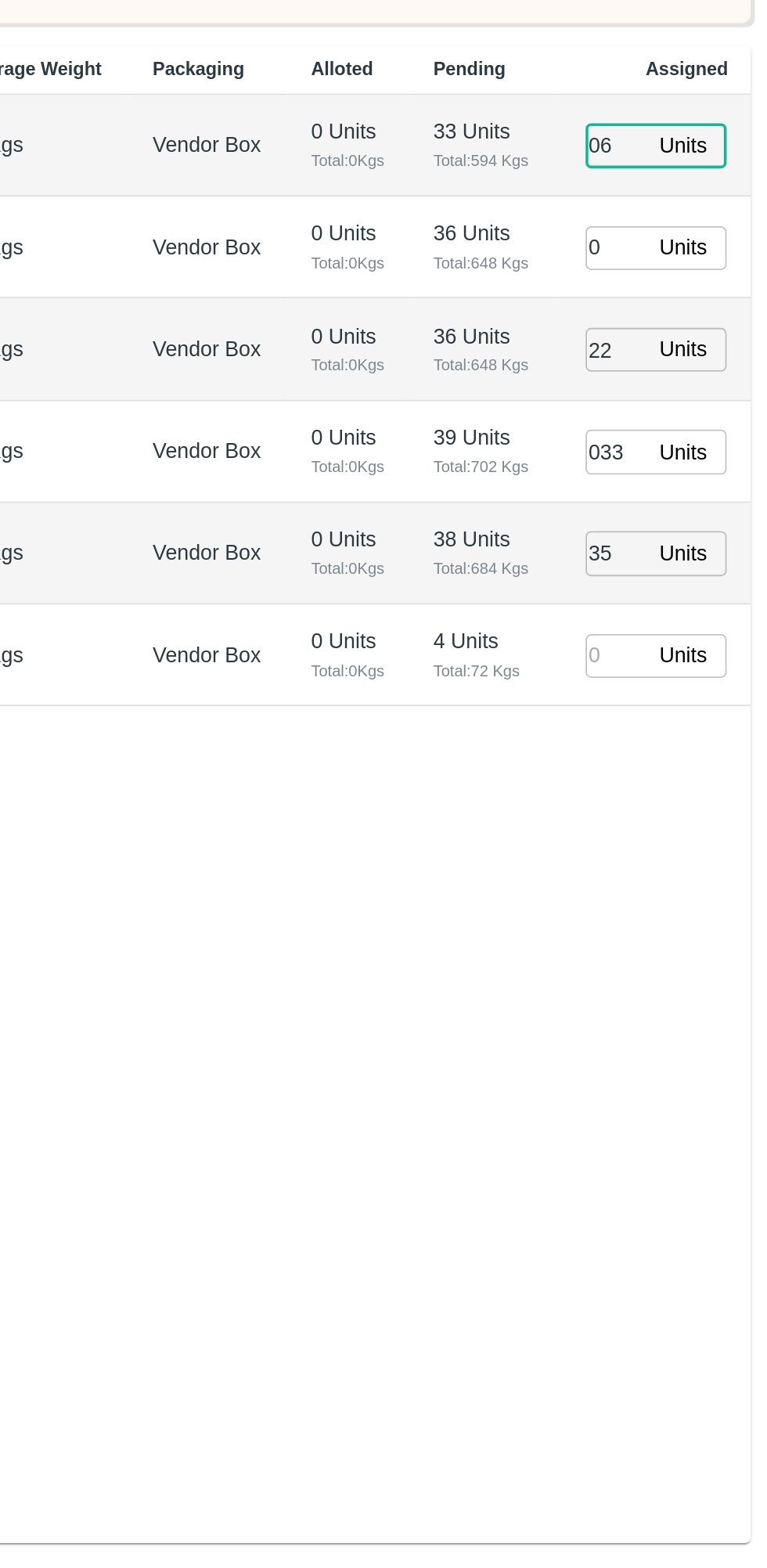
type input "06"
click at [666, 844] on input "number" at bounding box center [662, 847] width 35 height 24
type input "[DATE] 09:36 PM"
click at [676, 851] on input "1" at bounding box center [662, 847] width 35 height 24
type input "04"
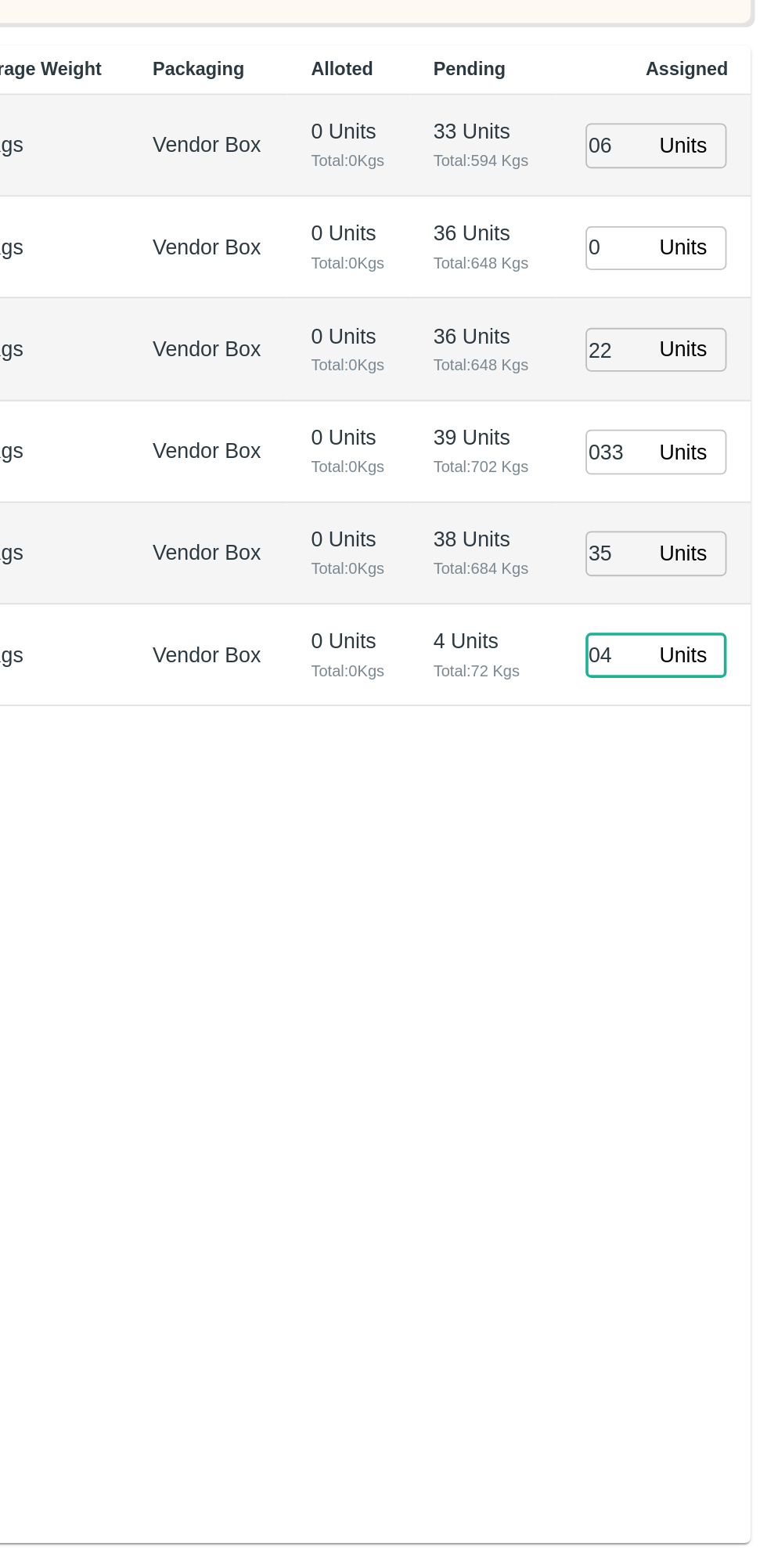
click at [681, 930] on div "Product Ordered Average Weight Packaging Alloted Pending Assigned Pomegranate/K…" at bounding box center [383, 924] width 706 height 832
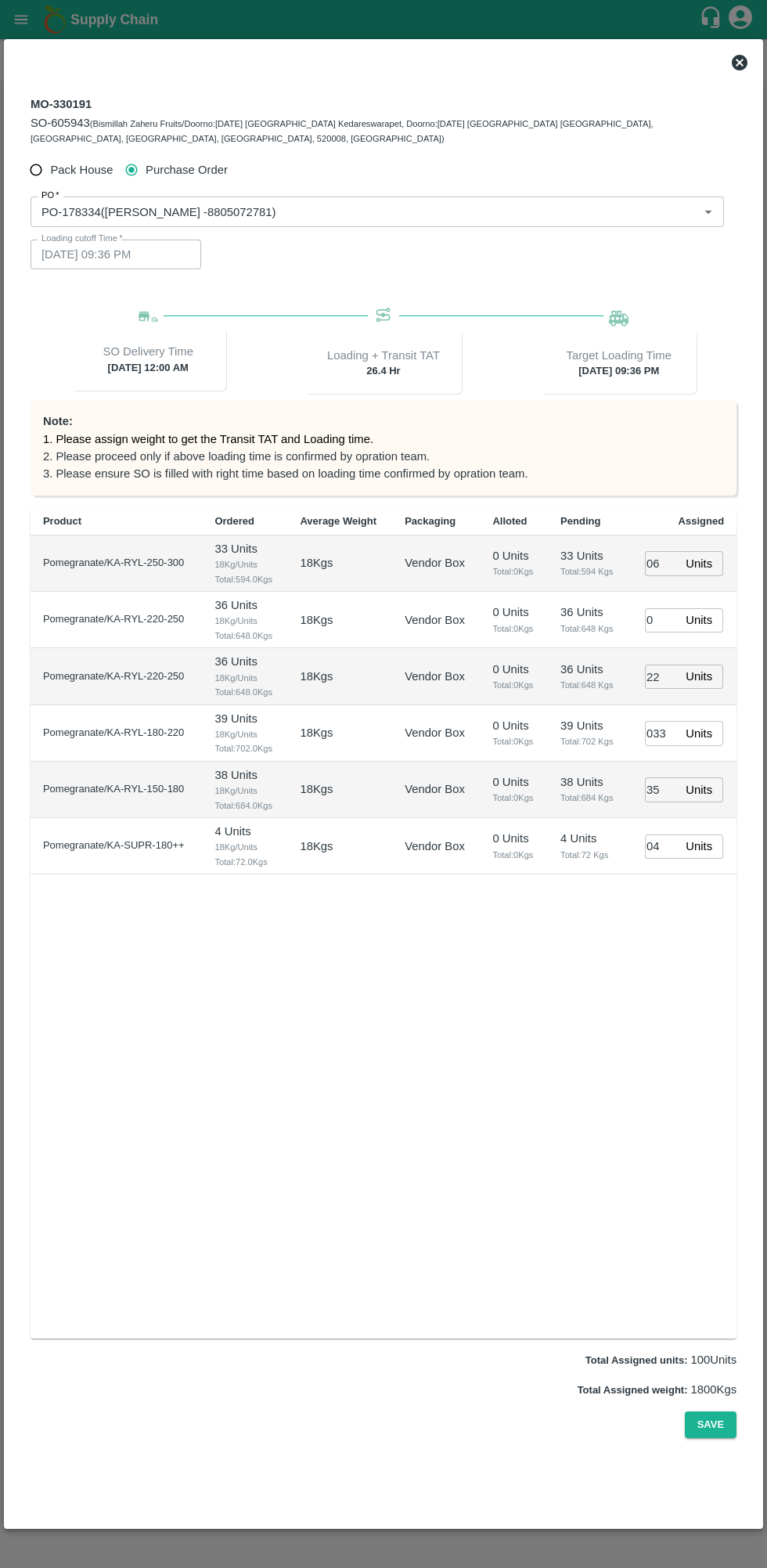
click at [711, 1424] on button "Save" at bounding box center [711, 1425] width 52 height 27
